Goal: Task Accomplishment & Management: Manage account settings

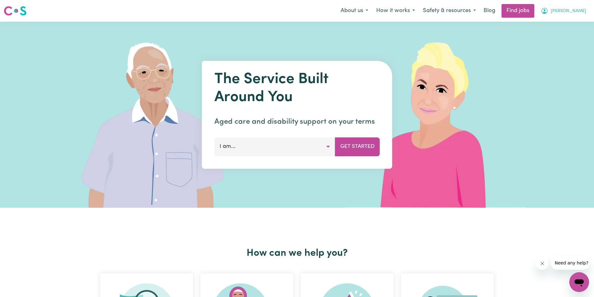
click at [565, 11] on span "[PERSON_NAME]" at bounding box center [569, 11] width 36 height 7
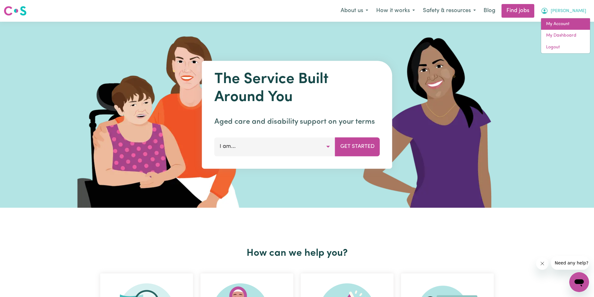
click at [560, 25] on link "My Account" at bounding box center [565, 24] width 49 height 12
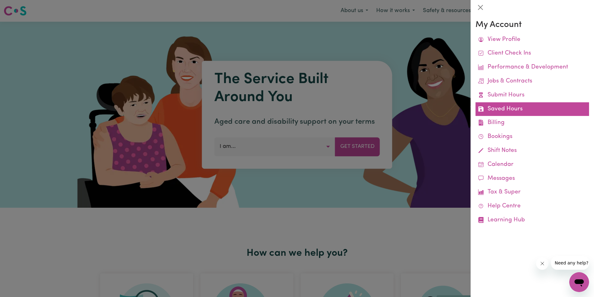
click at [539, 109] on link "Saved Hours" at bounding box center [533, 109] width 114 height 14
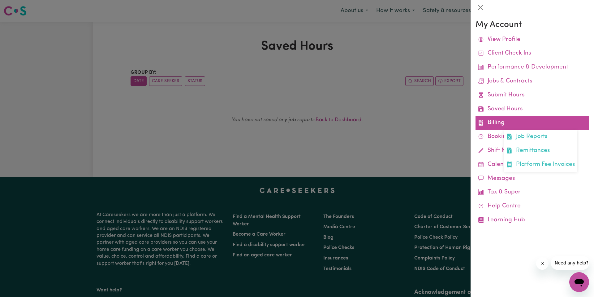
click at [511, 124] on link "Billing Job Reports Remittances Platform Fee Invoices" at bounding box center [533, 123] width 114 height 14
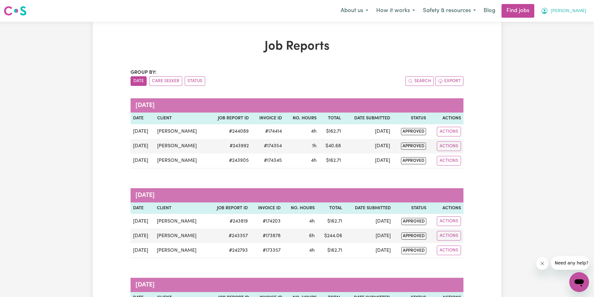
click at [579, 10] on span "[PERSON_NAME]" at bounding box center [569, 11] width 36 height 7
click at [576, 22] on link "My Account" at bounding box center [565, 24] width 49 height 12
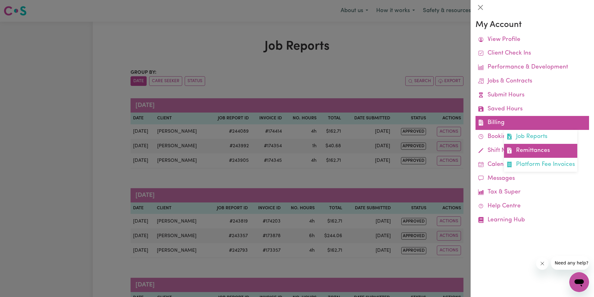
click at [533, 148] on link "Remittances" at bounding box center [540, 151] width 73 height 14
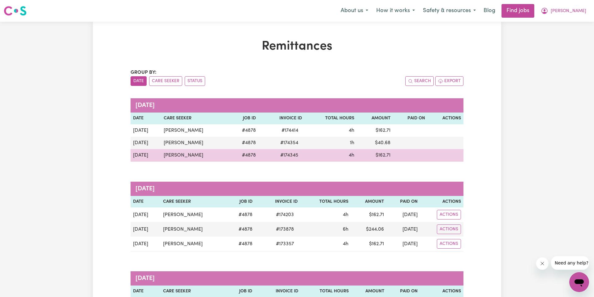
drag, startPoint x: 402, startPoint y: 153, endPoint x: 452, endPoint y: 151, distance: 49.9
click at [452, 151] on tr "[DATE] [PERSON_NAME] # 4878 # 174345 4h $ 162.71" at bounding box center [297, 155] width 333 height 13
drag, startPoint x: 386, startPoint y: 155, endPoint x: 368, endPoint y: 157, distance: 17.4
click at [368, 157] on td "$ 162.71" at bounding box center [375, 155] width 37 height 13
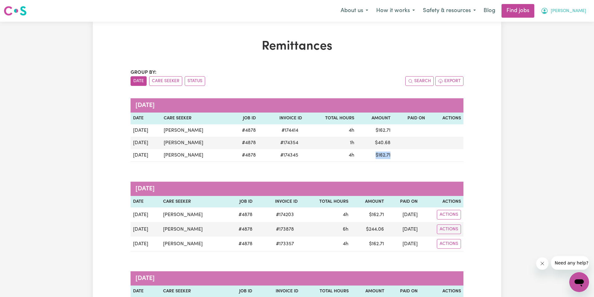
click at [574, 13] on span "[PERSON_NAME]" at bounding box center [569, 11] width 36 height 7
click at [581, 11] on span "[PERSON_NAME]" at bounding box center [569, 11] width 36 height 7
click at [576, 7] on button "[PERSON_NAME]" at bounding box center [564, 10] width 54 height 13
click at [577, 12] on span "[PERSON_NAME]" at bounding box center [569, 11] width 36 height 7
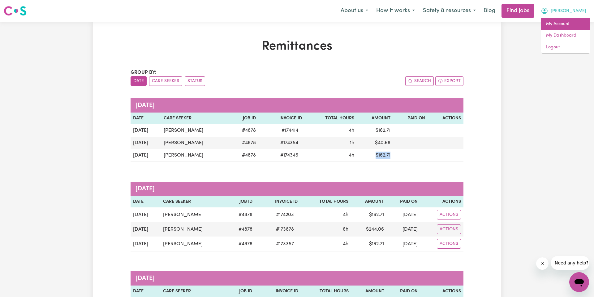
click at [576, 19] on link "My Account" at bounding box center [565, 24] width 49 height 12
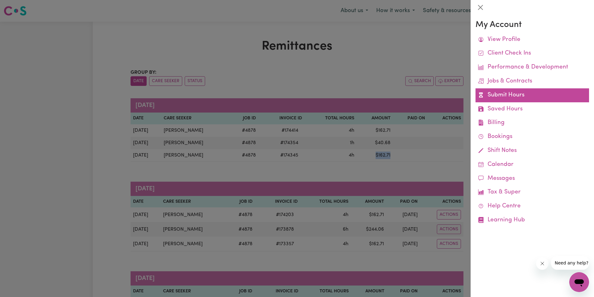
click at [512, 94] on link "Submit Hours" at bounding box center [533, 95] width 114 height 14
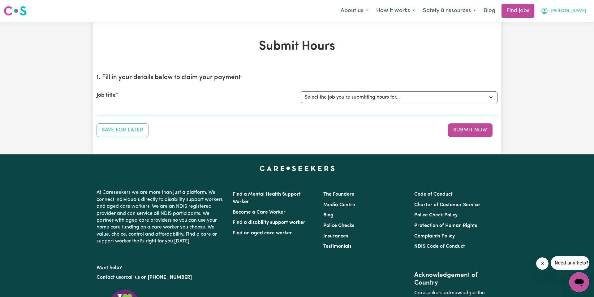
click at [562, 10] on span "[PERSON_NAME]" at bounding box center [569, 11] width 36 height 7
click at [567, 27] on link "My Account" at bounding box center [565, 24] width 49 height 12
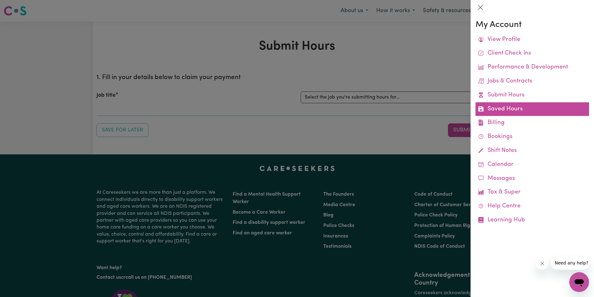
click at [508, 113] on link "Saved Hours" at bounding box center [533, 109] width 114 height 14
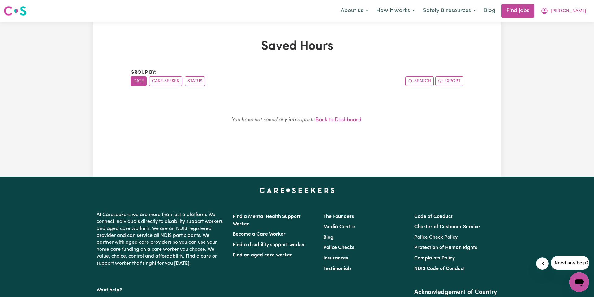
click at [576, 278] on icon "Open messaging window" at bounding box center [579, 281] width 11 height 11
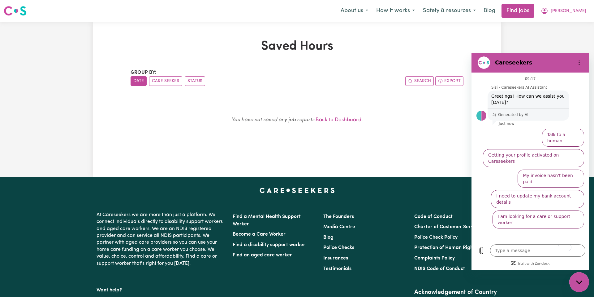
click at [532, 42] on div "Saved Hours Group by: Date Care Seeker Status Search Export You have not saved …" at bounding box center [297, 99] width 594 height 155
click at [579, 284] on div "Close messaging window" at bounding box center [579, 281] width 19 height 19
type textarea "x"
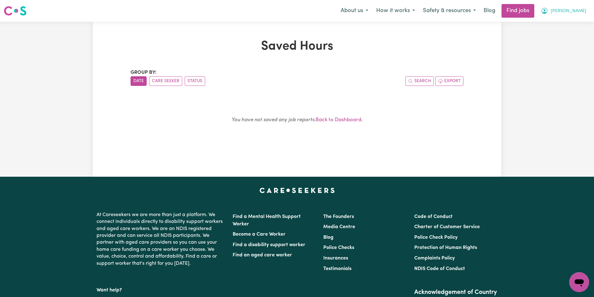
click at [555, 11] on span "[PERSON_NAME]" at bounding box center [569, 11] width 36 height 7
click at [572, 22] on link "My Account" at bounding box center [565, 24] width 49 height 12
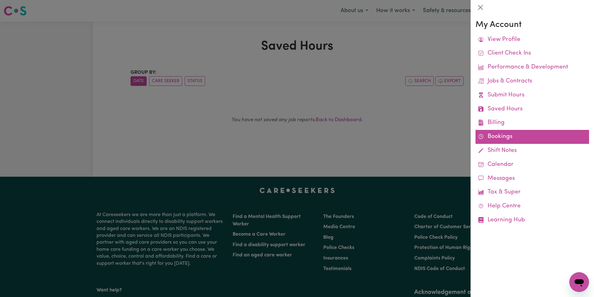
click at [492, 136] on link "Bookings" at bounding box center [533, 137] width 114 height 14
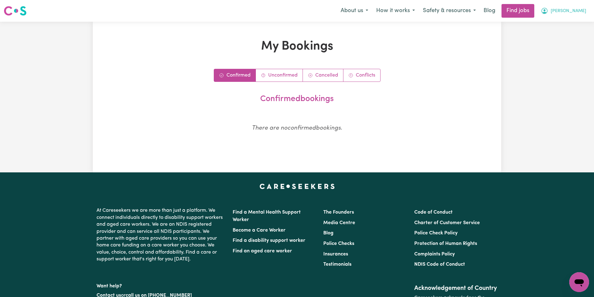
click at [571, 13] on span "[PERSON_NAME]" at bounding box center [569, 11] width 36 height 7
click at [571, 24] on link "My Account" at bounding box center [565, 24] width 49 height 12
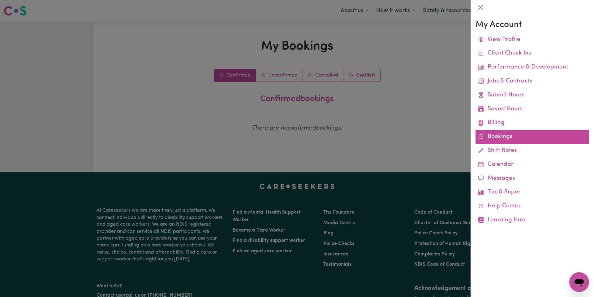
click at [498, 138] on link "Bookings" at bounding box center [533, 137] width 114 height 14
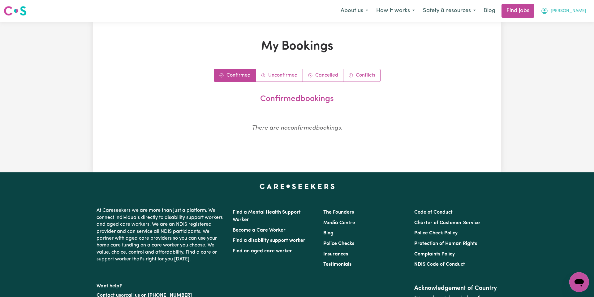
click at [553, 8] on span "[PERSON_NAME]" at bounding box center [569, 11] width 36 height 7
click at [559, 22] on link "My Account" at bounding box center [565, 24] width 49 height 12
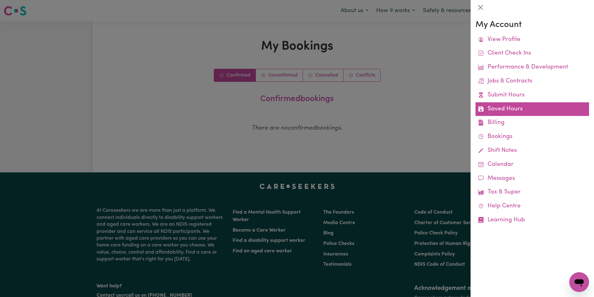
click at [510, 110] on link "Saved Hours" at bounding box center [533, 109] width 114 height 14
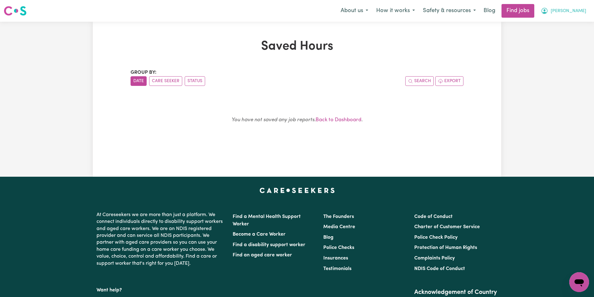
click at [569, 5] on button "[PERSON_NAME]" at bounding box center [564, 10] width 54 height 13
click at [570, 26] on link "My Account" at bounding box center [565, 24] width 49 height 12
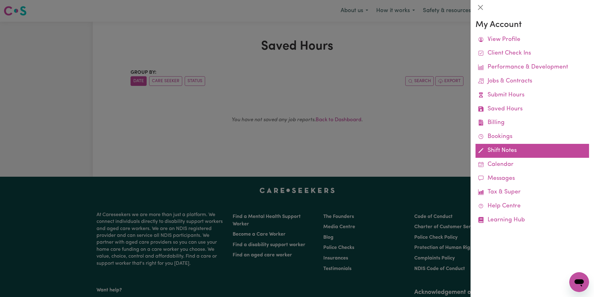
click at [542, 149] on link "Shift Notes" at bounding box center [533, 151] width 114 height 14
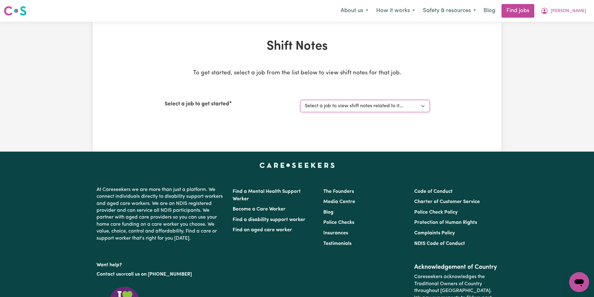
click at [329, 102] on select "Select a job to view shift notes related to it... [[PERSON_NAME]] Disability su…" at bounding box center [365, 106] width 129 height 12
select select "4878"
click at [301, 100] on select "Select a job to view shift notes related to it... [[PERSON_NAME]] Disability su…" at bounding box center [365, 106] width 129 height 12
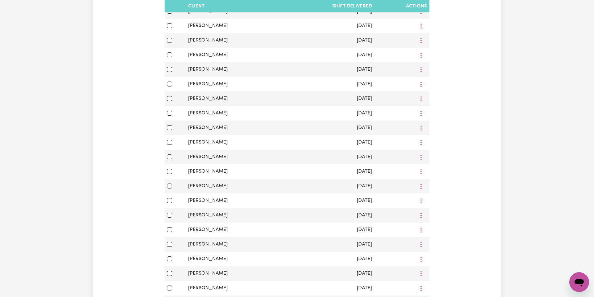
scroll to position [402, 0]
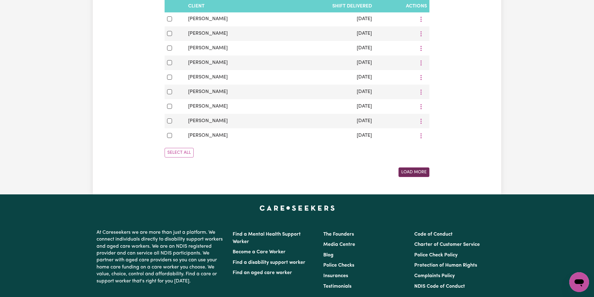
click at [410, 172] on button "Load More" at bounding box center [414, 172] width 31 height 10
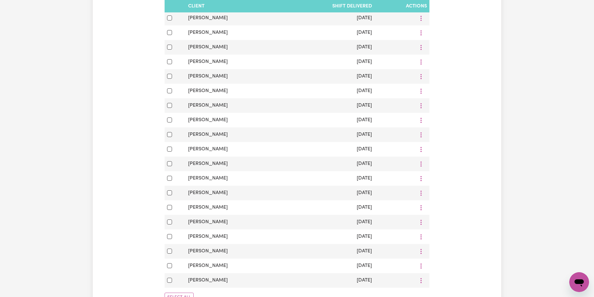
scroll to position [809, 0]
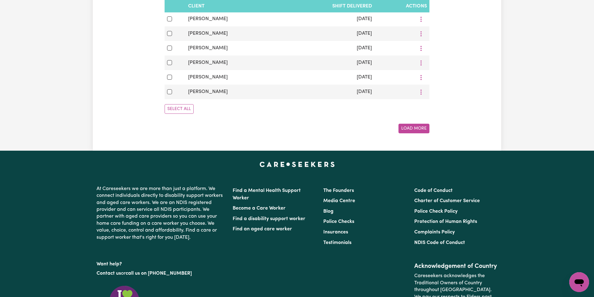
click at [412, 124] on div "Load More" at bounding box center [297, 129] width 265 height 10
click at [413, 126] on button "Load More" at bounding box center [414, 129] width 31 height 10
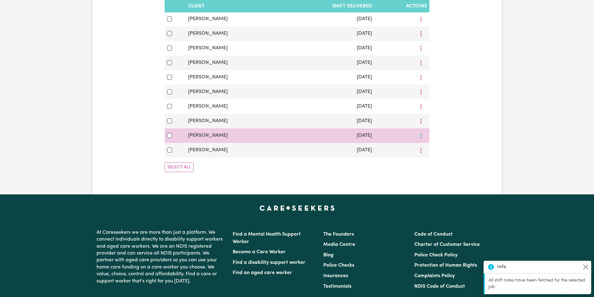
click at [421, 135] on icon "More options" at bounding box center [421, 136] width 6 height 6
click at [427, 146] on span at bounding box center [429, 149] width 5 height 7
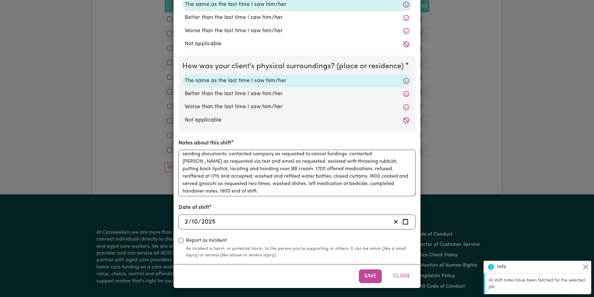
scroll to position [17, 0]
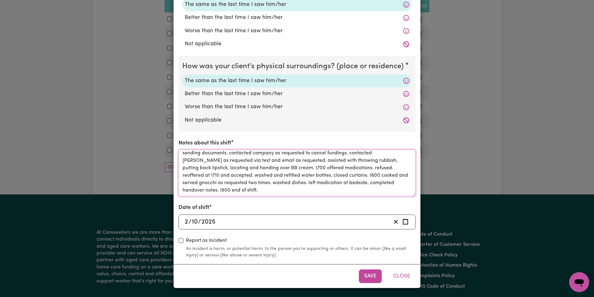
click at [236, 183] on textarea "1500 arrived on shift. received verbal handover from last carer. looked over ha…" at bounding box center [297, 173] width 237 height 46
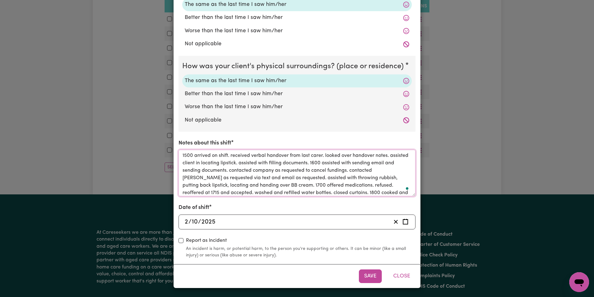
drag, startPoint x: 226, startPoint y: 191, endPoint x: 168, endPoint y: 99, distance: 108.6
click at [168, 99] on div "Shift Note ( [DATE] ) How was your client's mental state? The same as the last …" at bounding box center [297, 148] width 594 height 297
click at [269, 208] on div "Date of shift [DATE] [DATE]" at bounding box center [297, 215] width 237 height 25
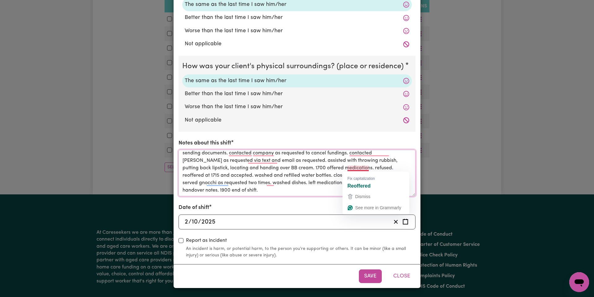
click at [310, 168] on textarea "1500 arrived on shift. received verbal handover from last carer. looked over ha…" at bounding box center [297, 173] width 237 height 46
click at [316, 176] on textarea "1500 arrived on shift. received verbal handover from last carer. looked over ha…" at bounding box center [297, 173] width 237 height 46
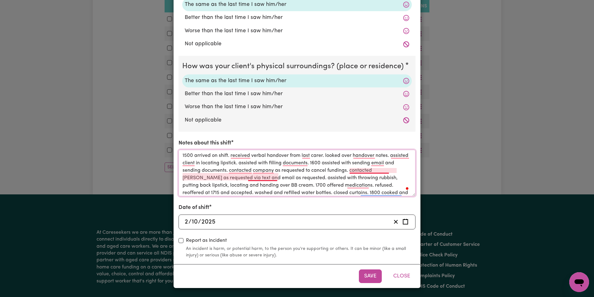
scroll to position [0, 0]
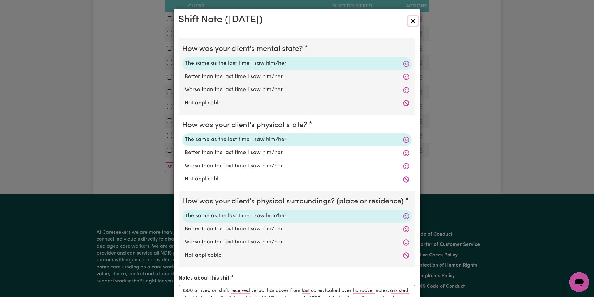
click at [412, 22] on button "Close" at bounding box center [413, 21] width 10 height 10
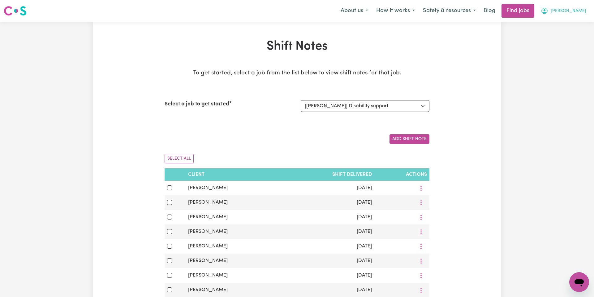
click at [566, 11] on span "[PERSON_NAME]" at bounding box center [569, 11] width 36 height 7
type textarea "x"
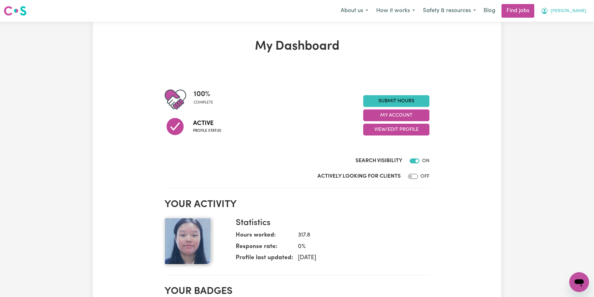
click at [554, 11] on span "[PERSON_NAME]" at bounding box center [569, 11] width 36 height 7
